Goal: Task Accomplishment & Management: Manage account settings

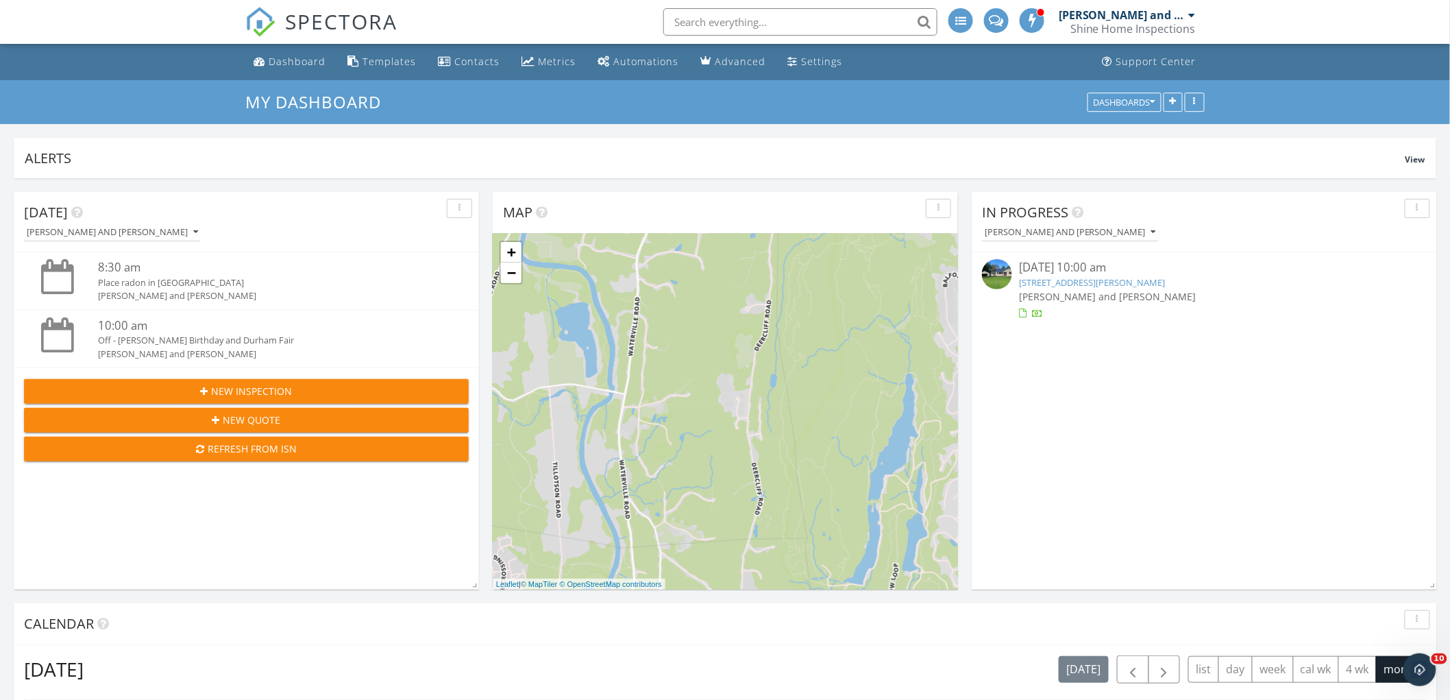
click at [1107, 277] on link "1039 Ratley Rd, Suffield, CT 06093" at bounding box center [1092, 282] width 146 height 12
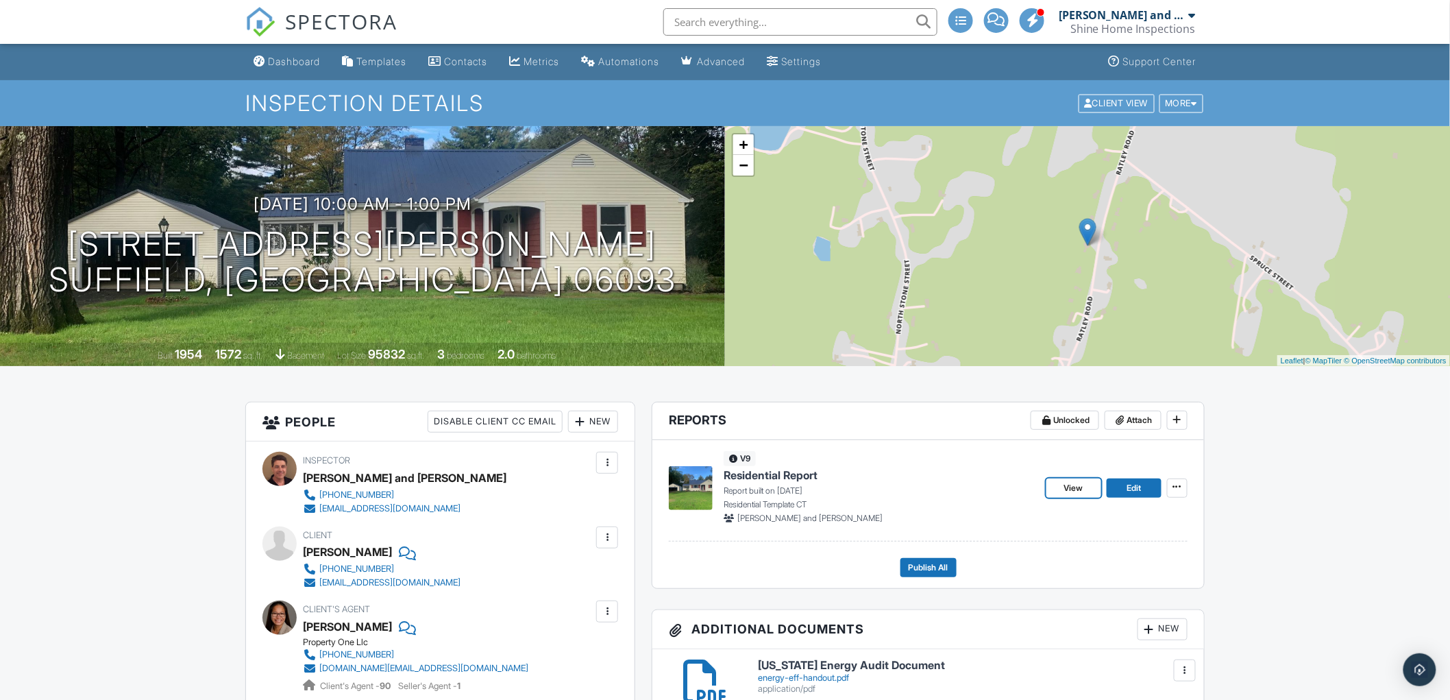
click at [1076, 488] on span "View" at bounding box center [1073, 488] width 19 height 14
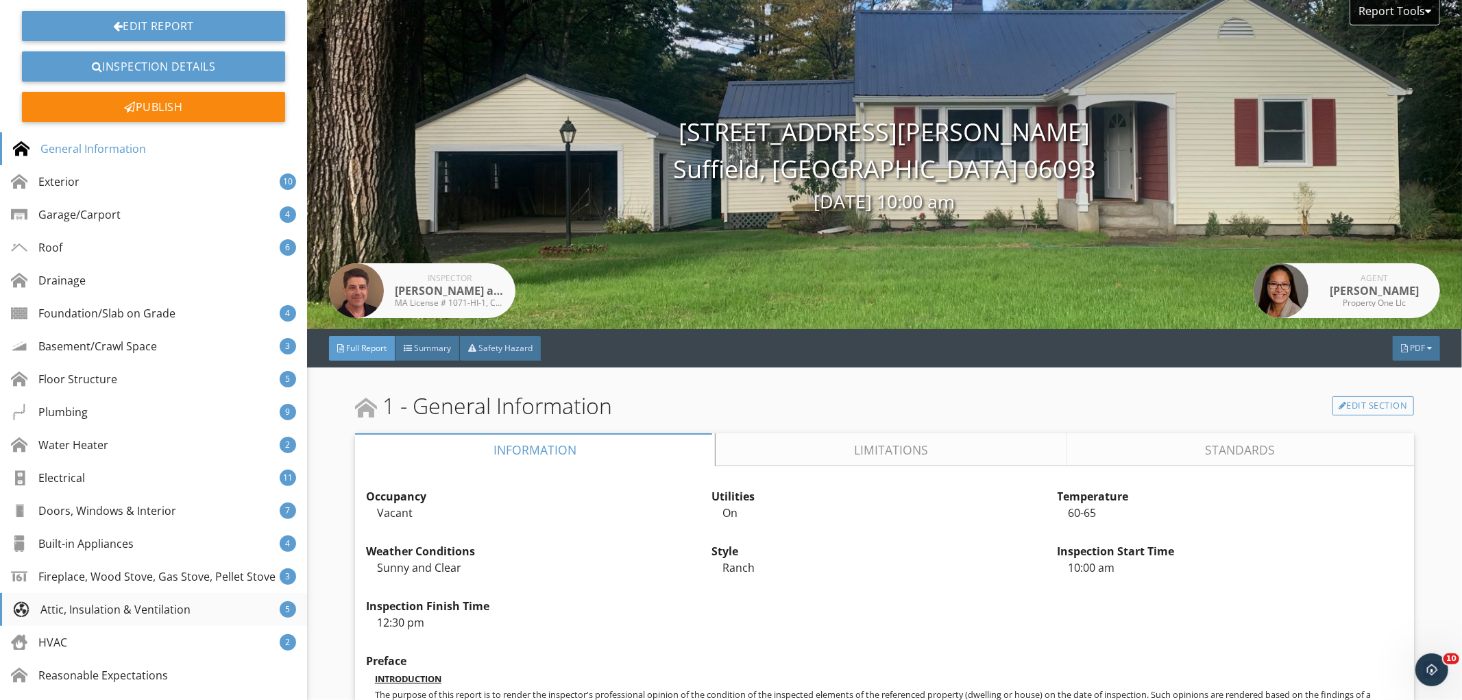
scroll to position [282, 0]
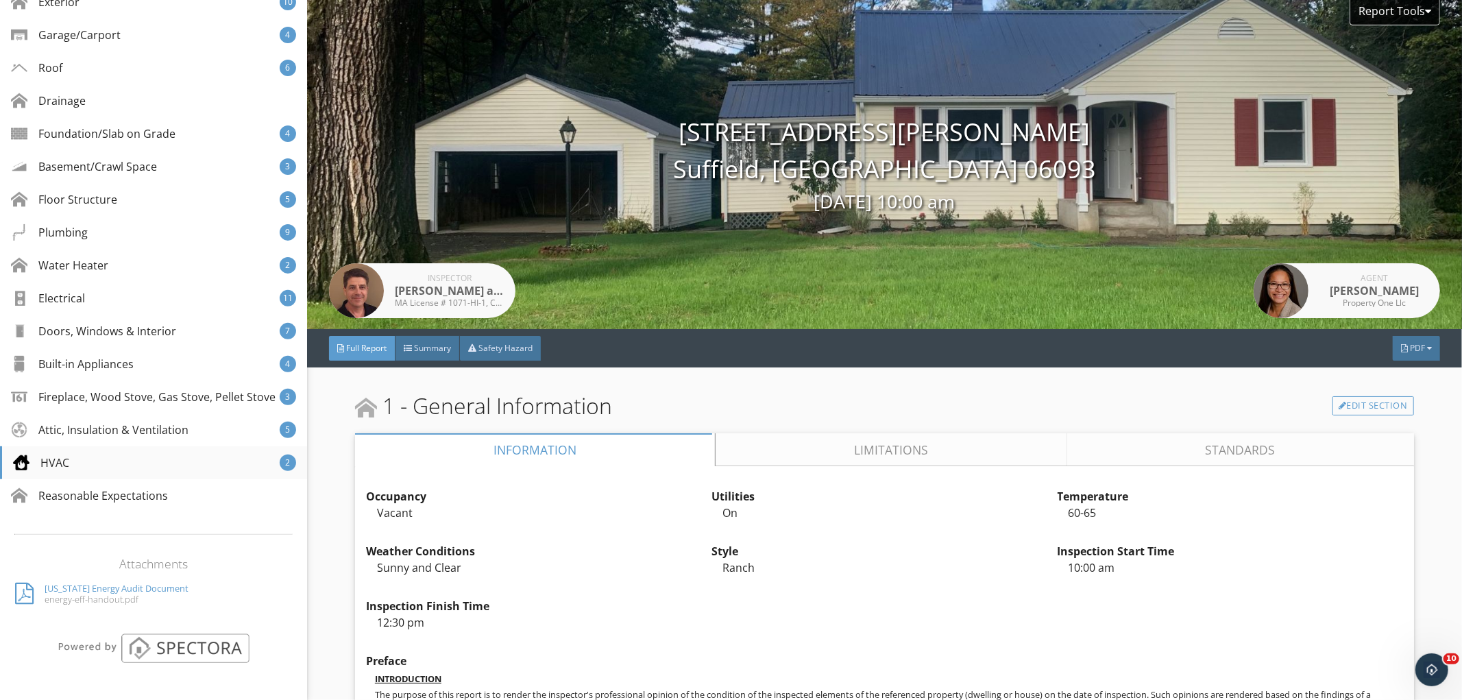
click at [75, 463] on div "HVAC 2" at bounding box center [153, 462] width 307 height 33
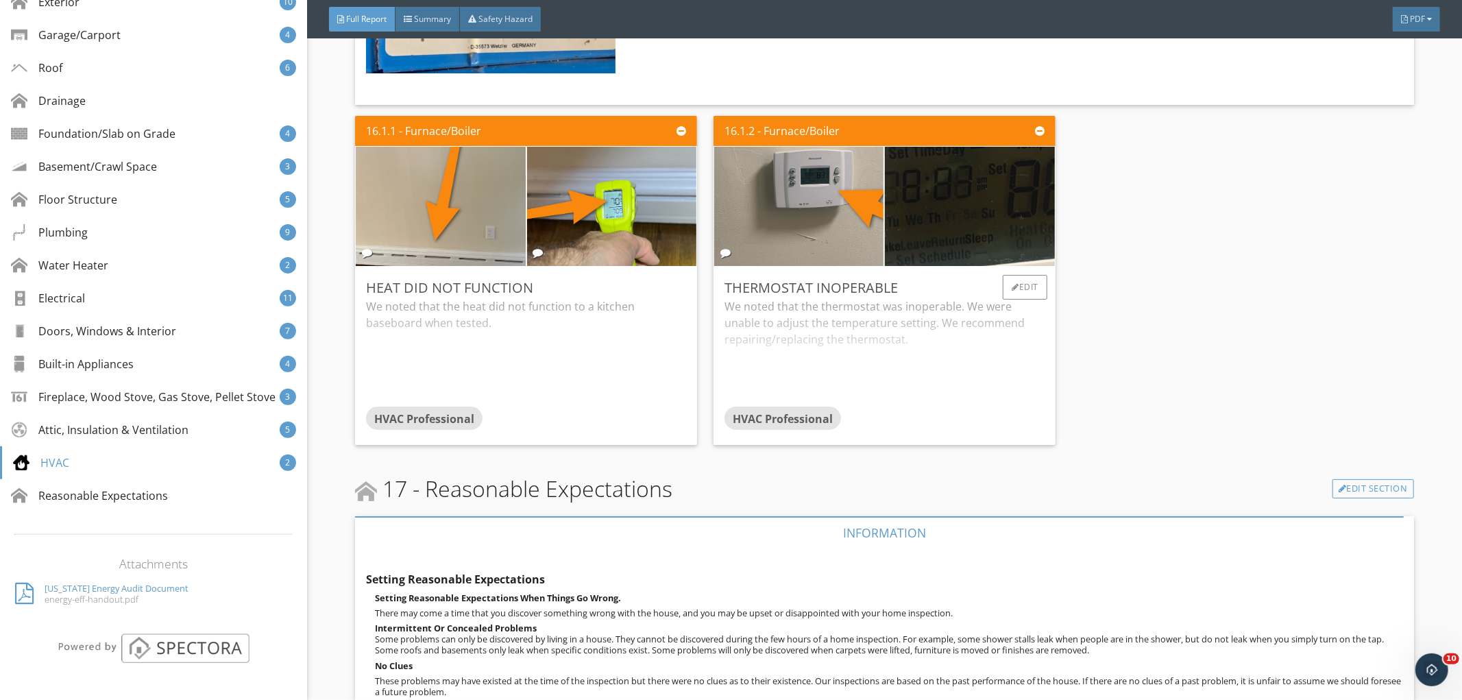
scroll to position [17476, 0]
click at [914, 352] on div "We noted that the thermostat was inoperable. We were unable to adjust the tempe…" at bounding box center [884, 351] width 320 height 108
click at [914, 350] on div "We noted that the thermostat was inoperable. We were unable to adjust the tempe…" at bounding box center [884, 347] width 320 height 100
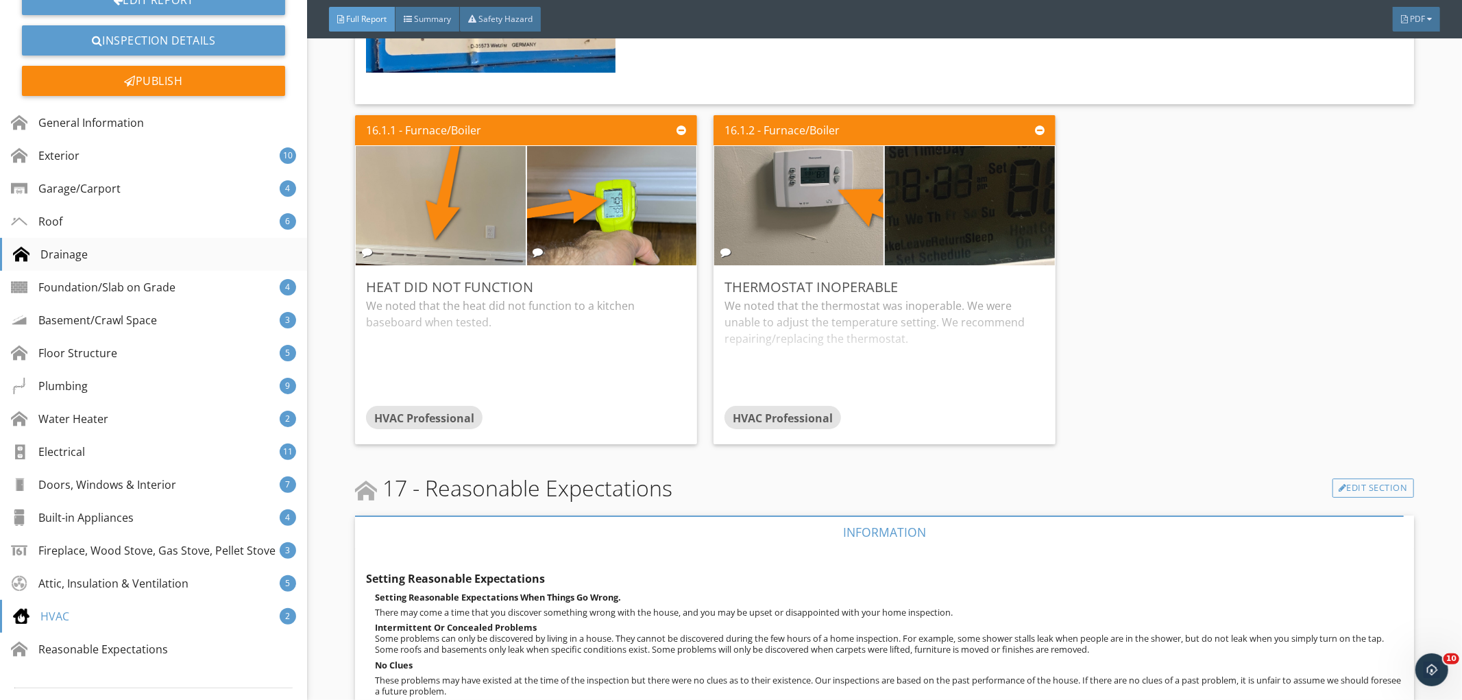
scroll to position [0, 0]
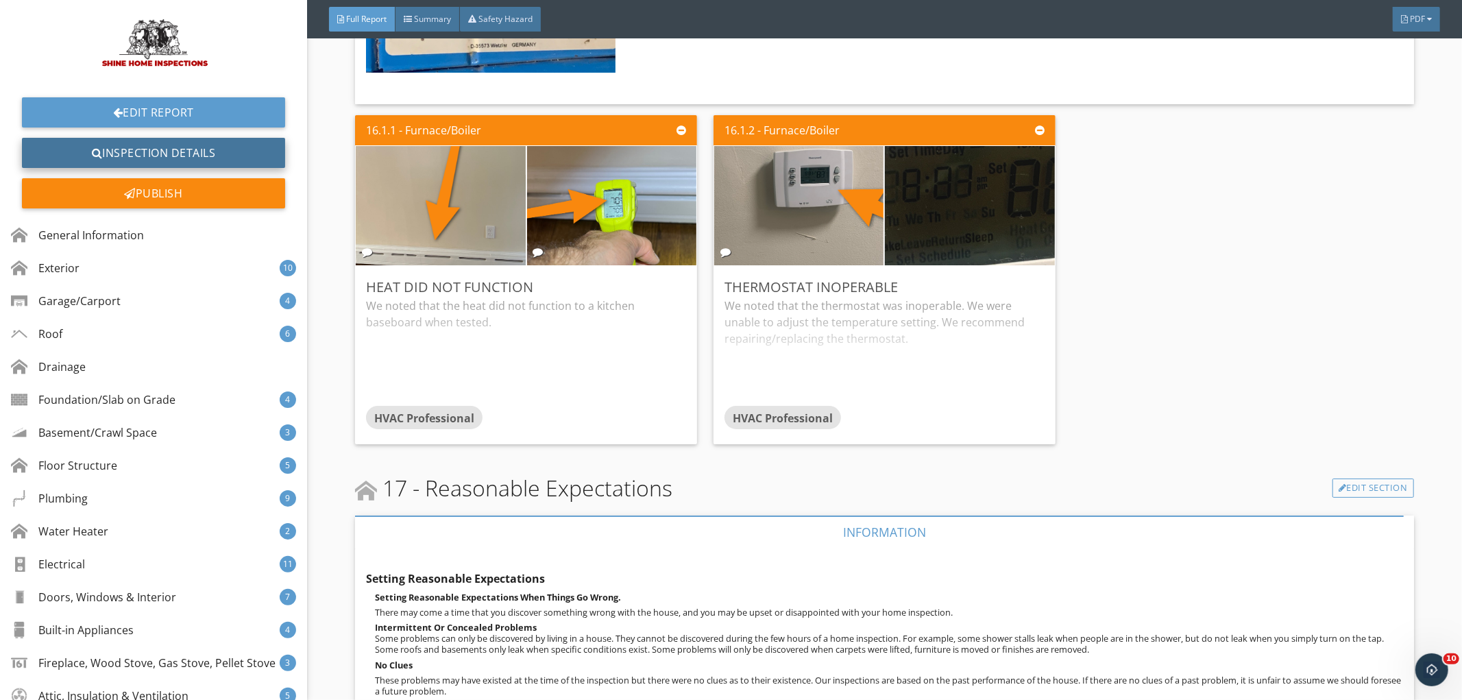
click at [144, 154] on link "Inspection Details" at bounding box center [153, 153] width 263 height 30
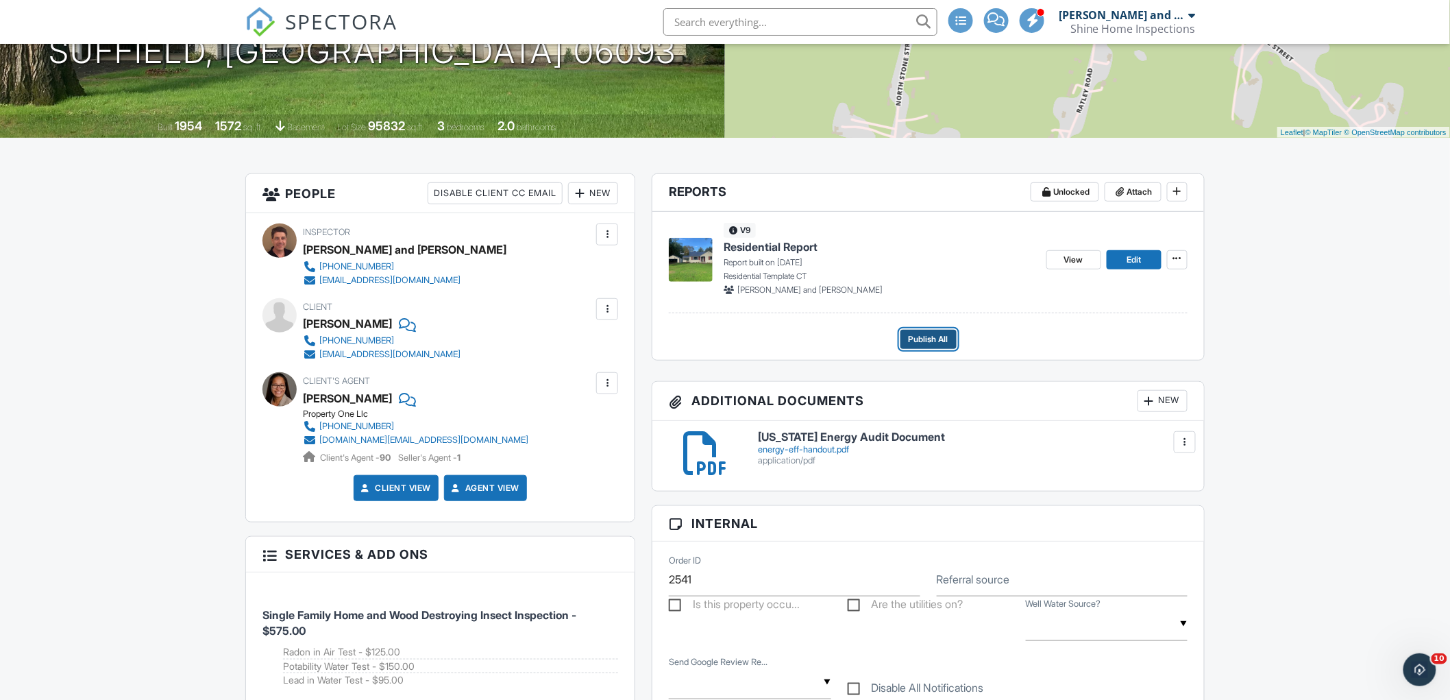
click at [925, 343] on span "Publish All" at bounding box center [929, 339] width 40 height 14
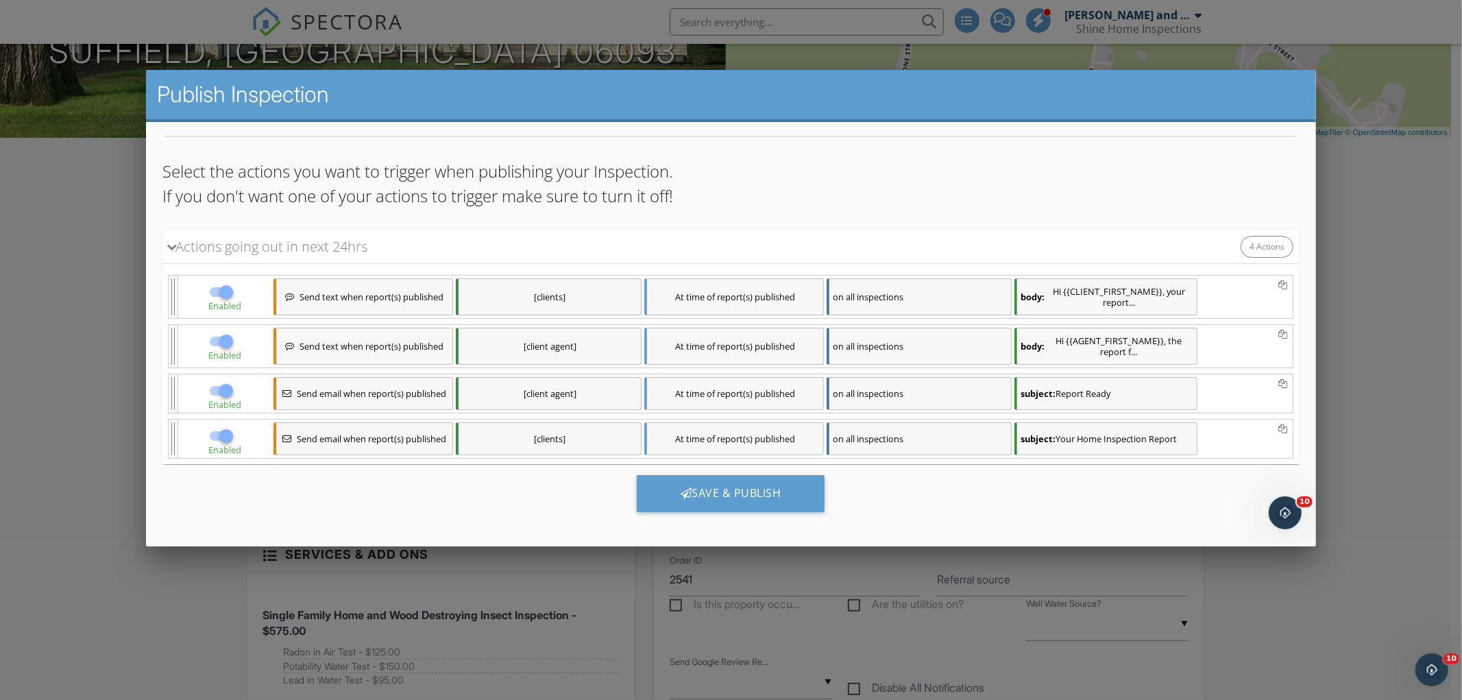
scroll to position [78, 0]
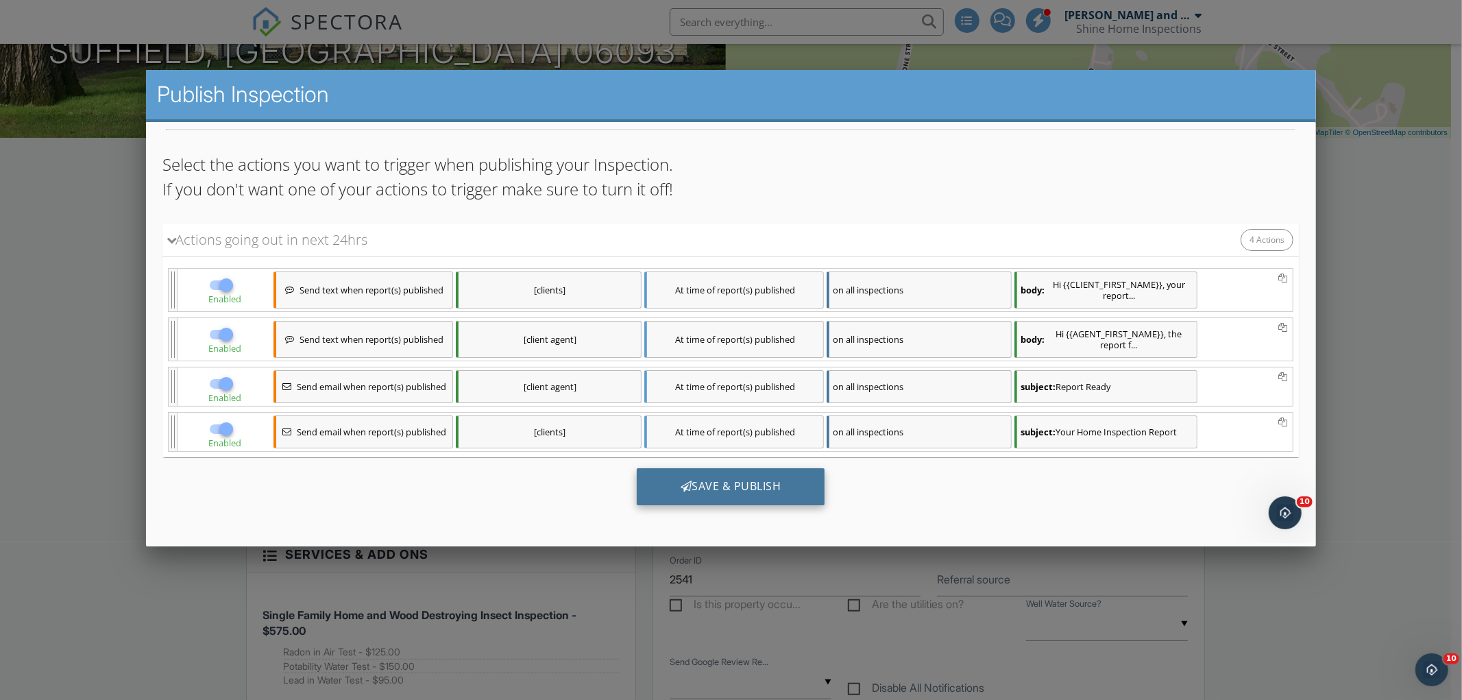
click at [740, 485] on div "Save & Publish" at bounding box center [731, 486] width 188 height 37
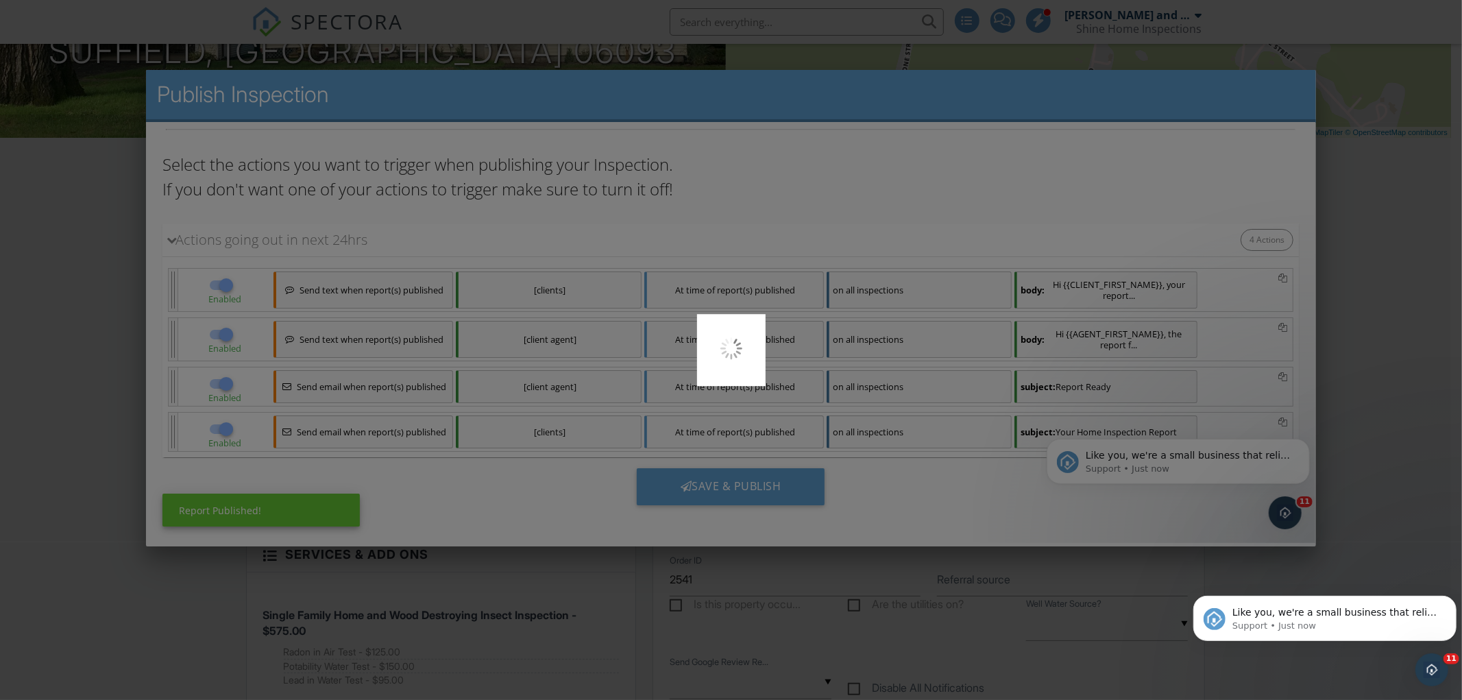
scroll to position [0, 0]
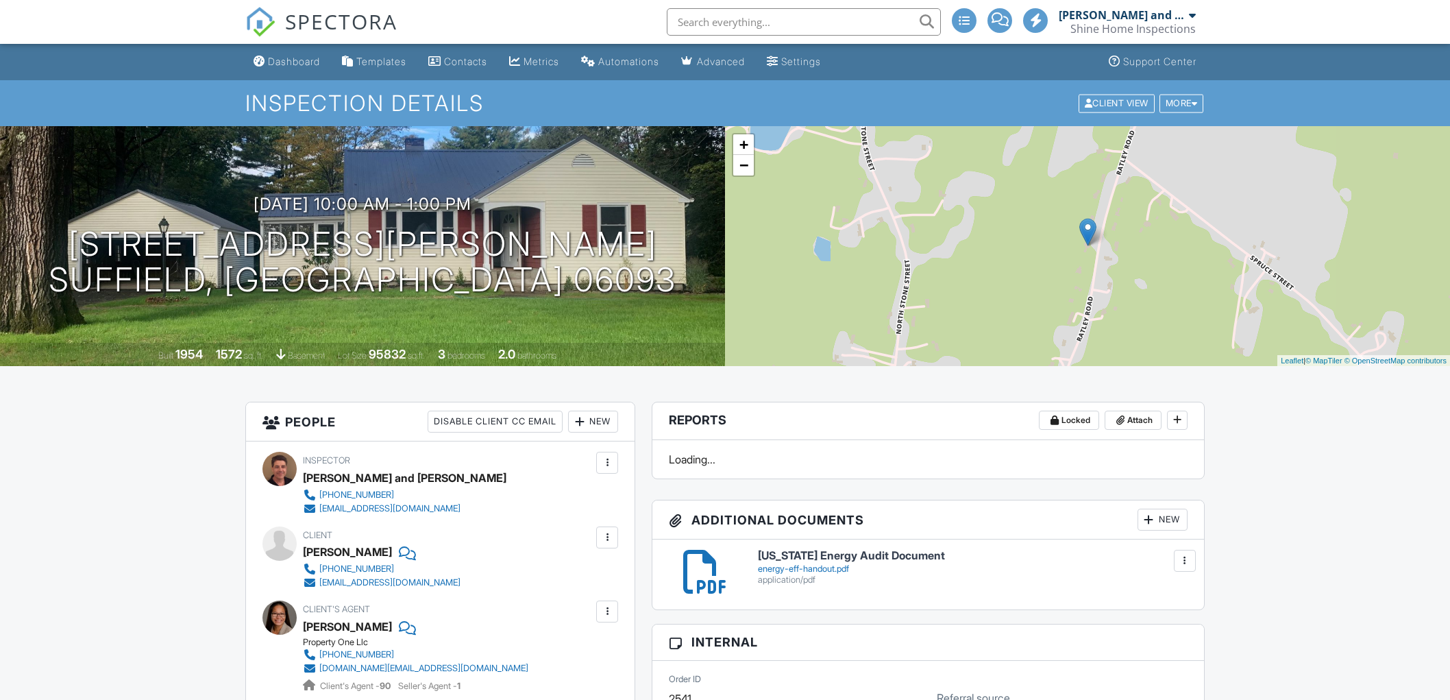
click at [285, 60] on div "Dashboard" at bounding box center [294, 62] width 52 height 12
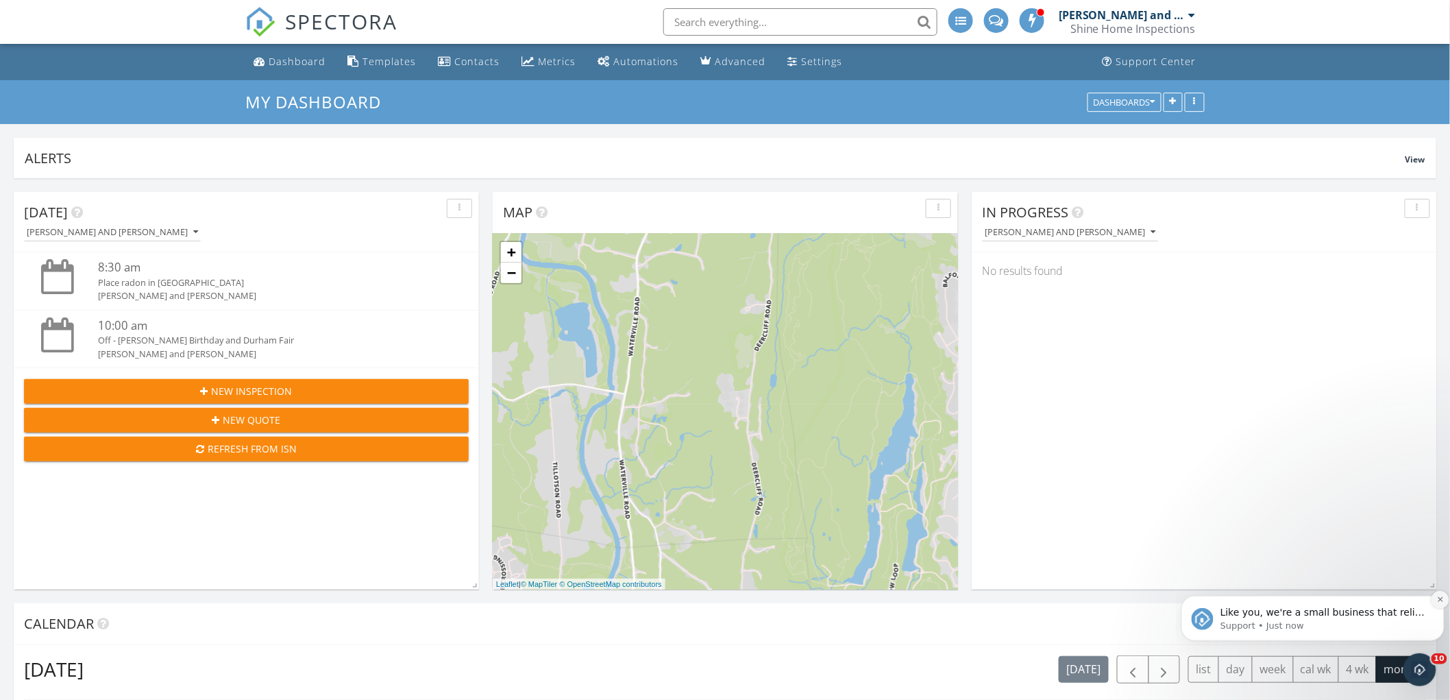
click at [1441, 600] on icon "Dismiss notification" at bounding box center [1441, 599] width 8 height 8
